Goal: Transaction & Acquisition: Purchase product/service

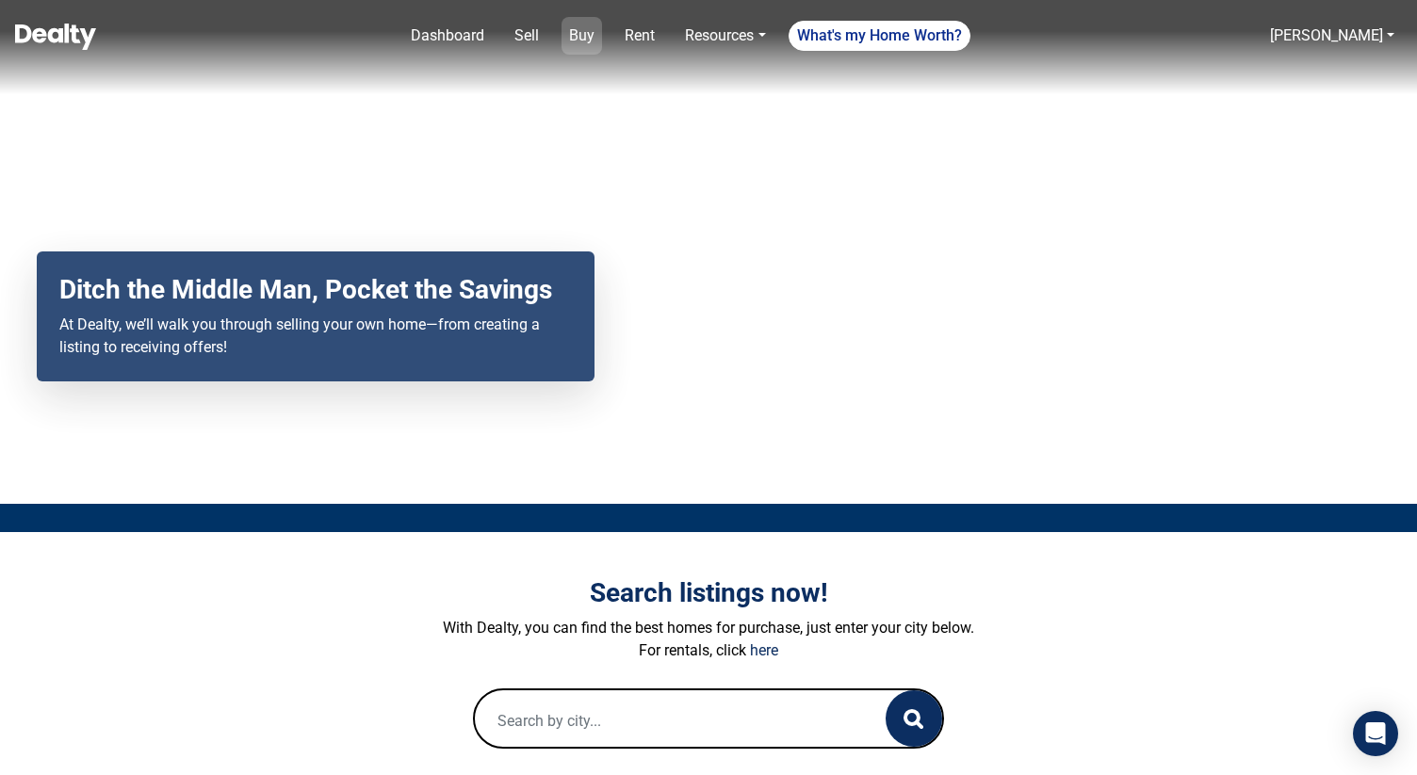
click at [586, 38] on link "Buy" at bounding box center [581, 36] width 41 height 38
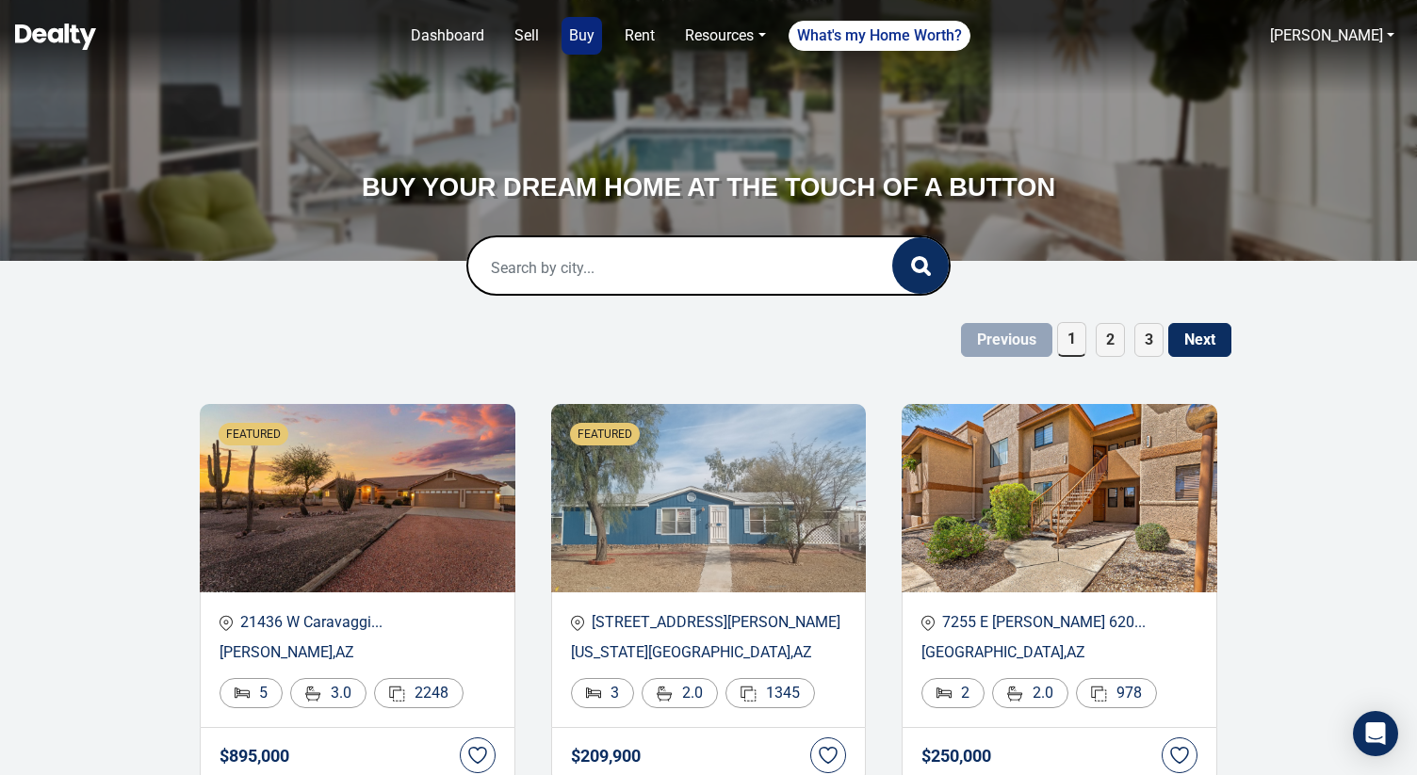
click at [613, 260] on input "text" at bounding box center [660, 267] width 385 height 60
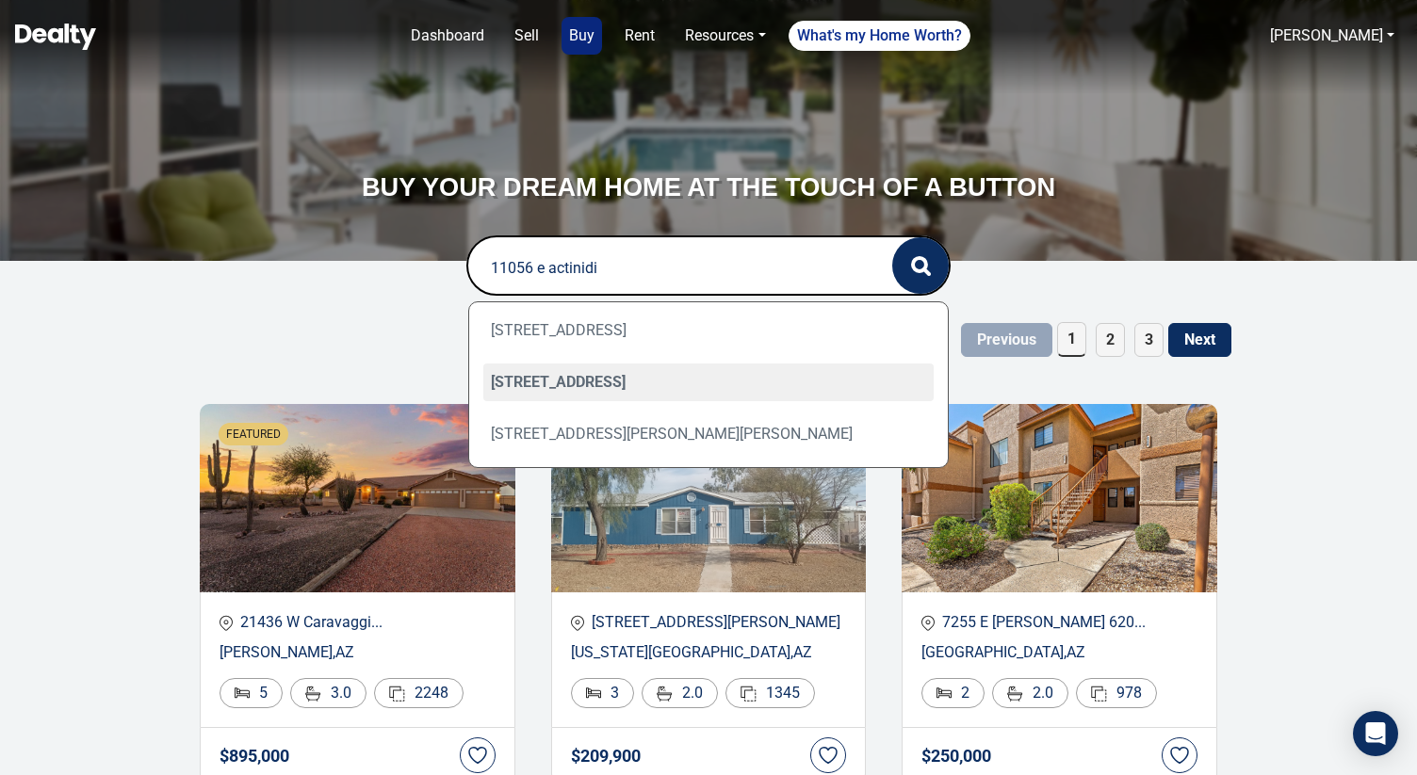
type input "11056 e actinidia"
